Goal: Find specific page/section: Find specific page/section

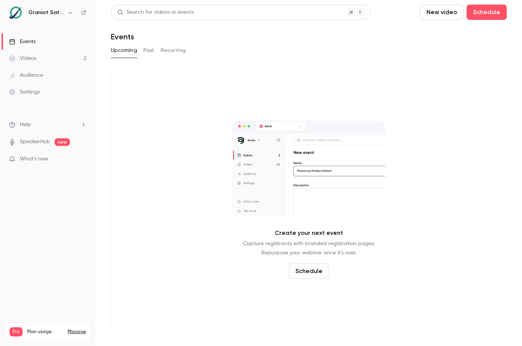
click at [48, 57] on link "Videos 2" at bounding box center [48, 58] width 96 height 17
